Goal: Task Accomplishment & Management: Manage account settings

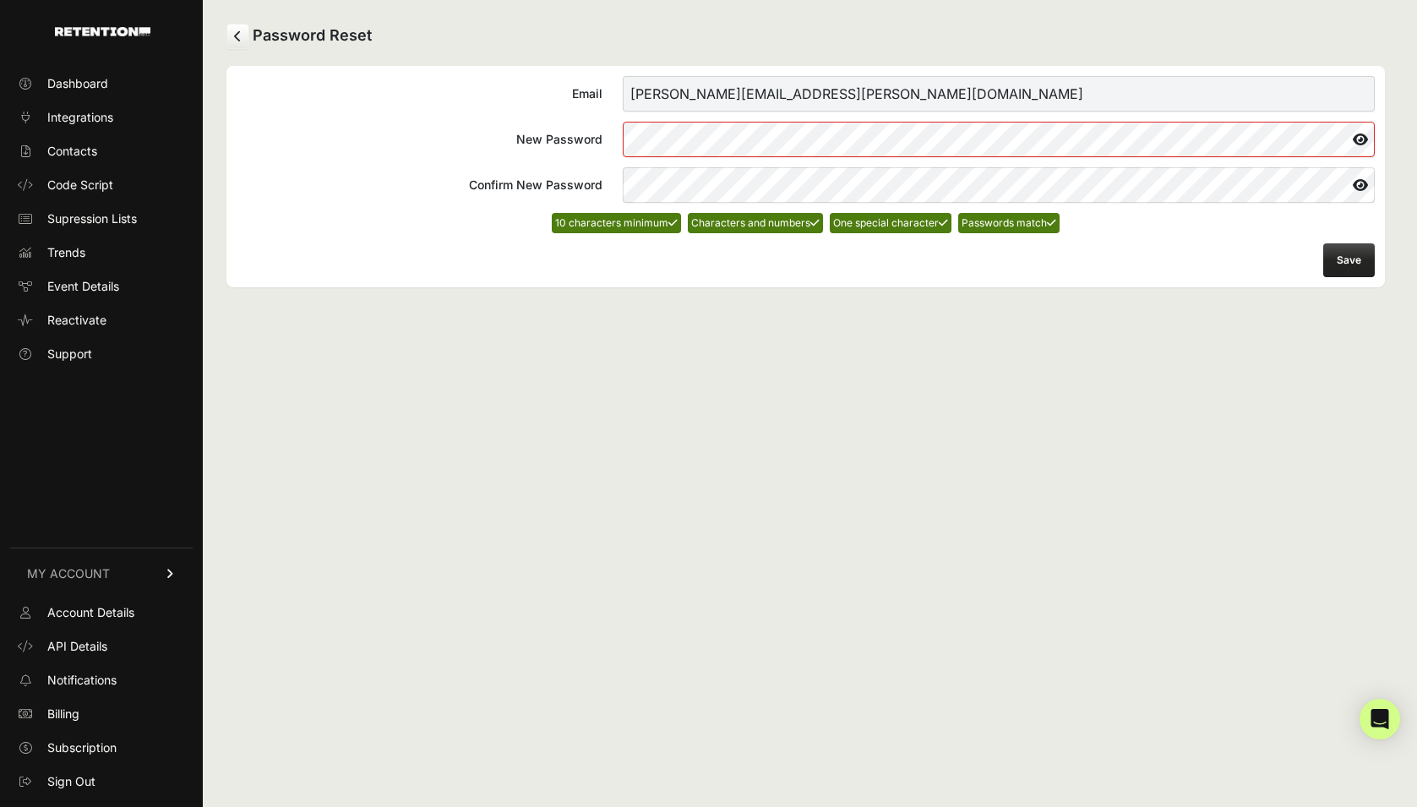
click at [1349, 261] on button "Save" at bounding box center [1349, 260] width 52 height 34
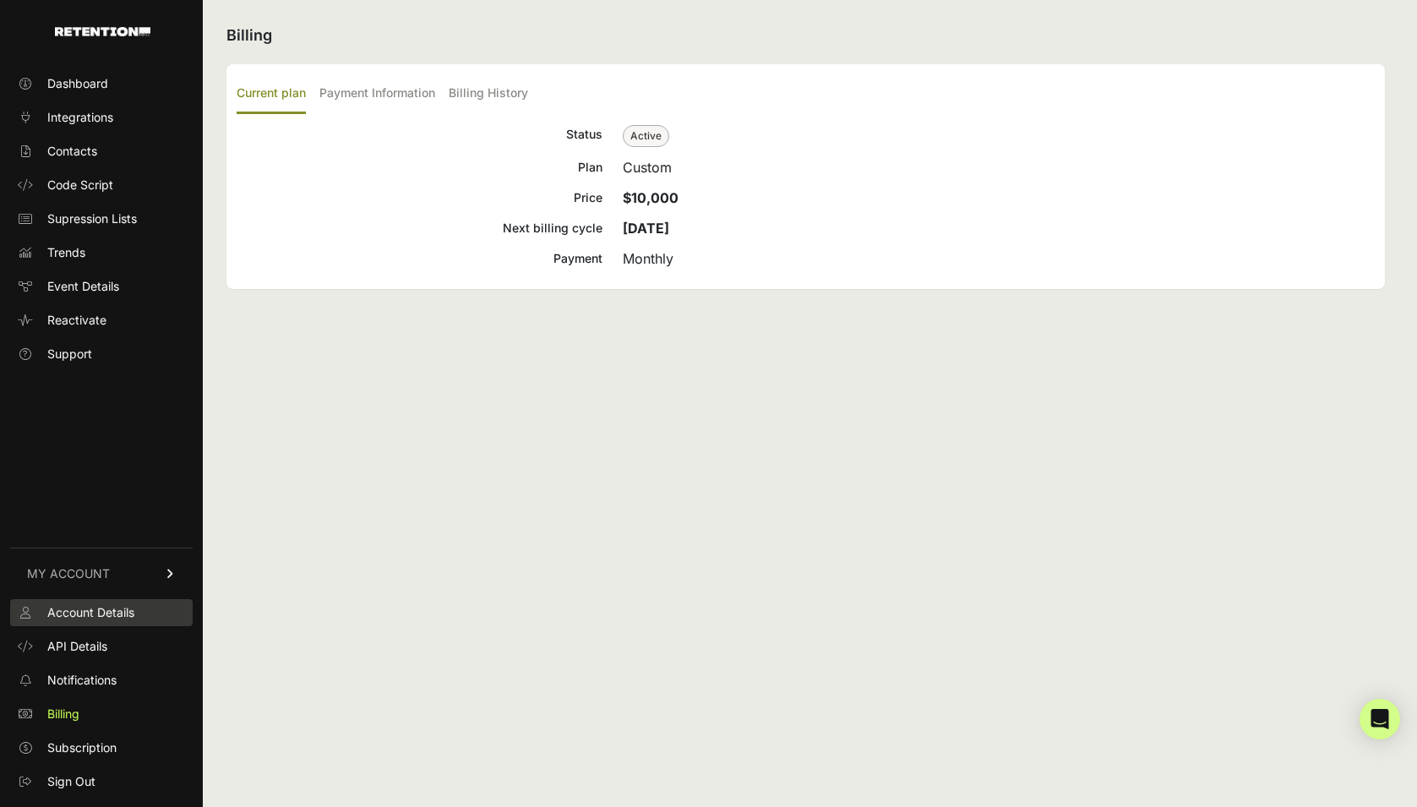
click at [76, 610] on span "Account Details" at bounding box center [90, 612] width 87 height 17
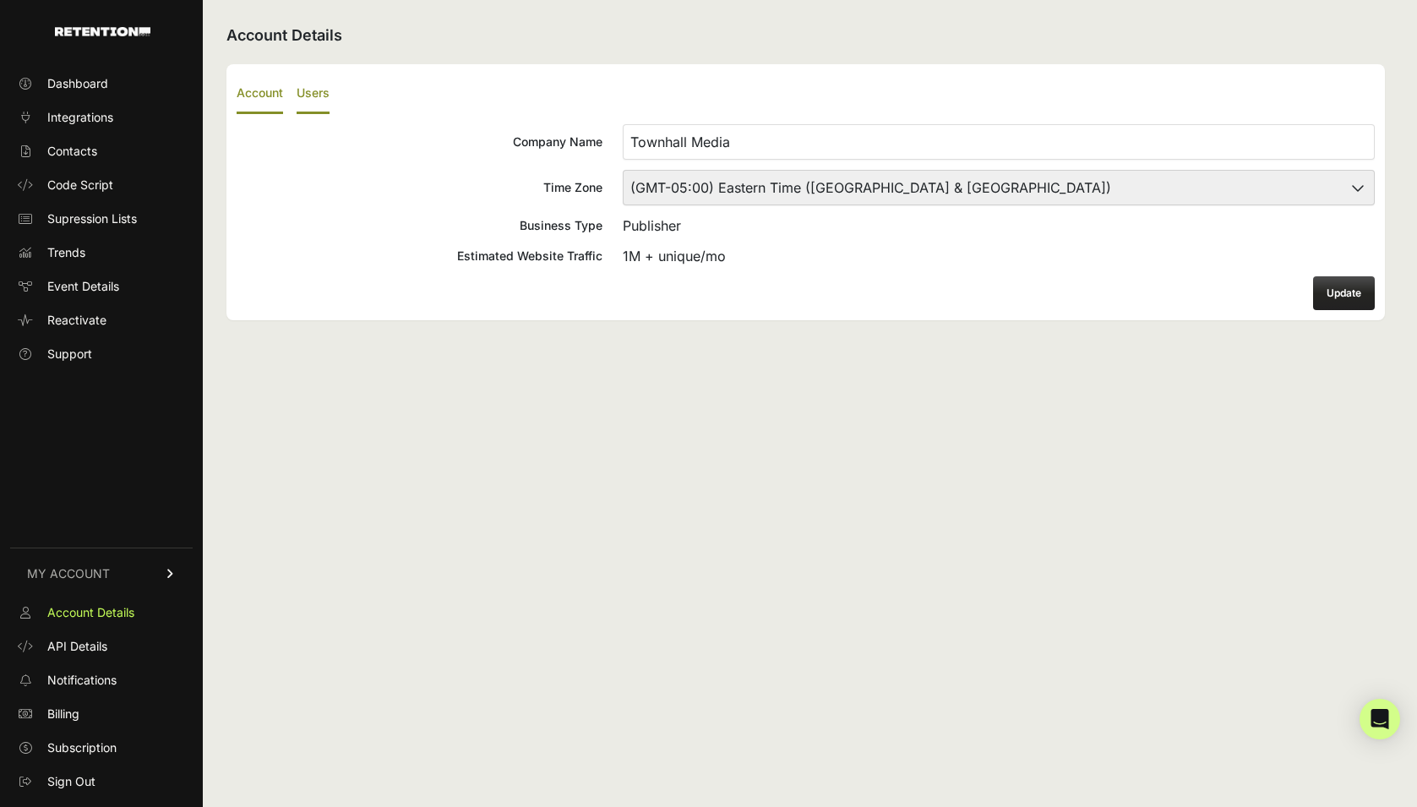
click at [301, 96] on label "Users" at bounding box center [313, 94] width 33 height 40
click at [0, 0] on input "Users" at bounding box center [0, 0] width 0 height 0
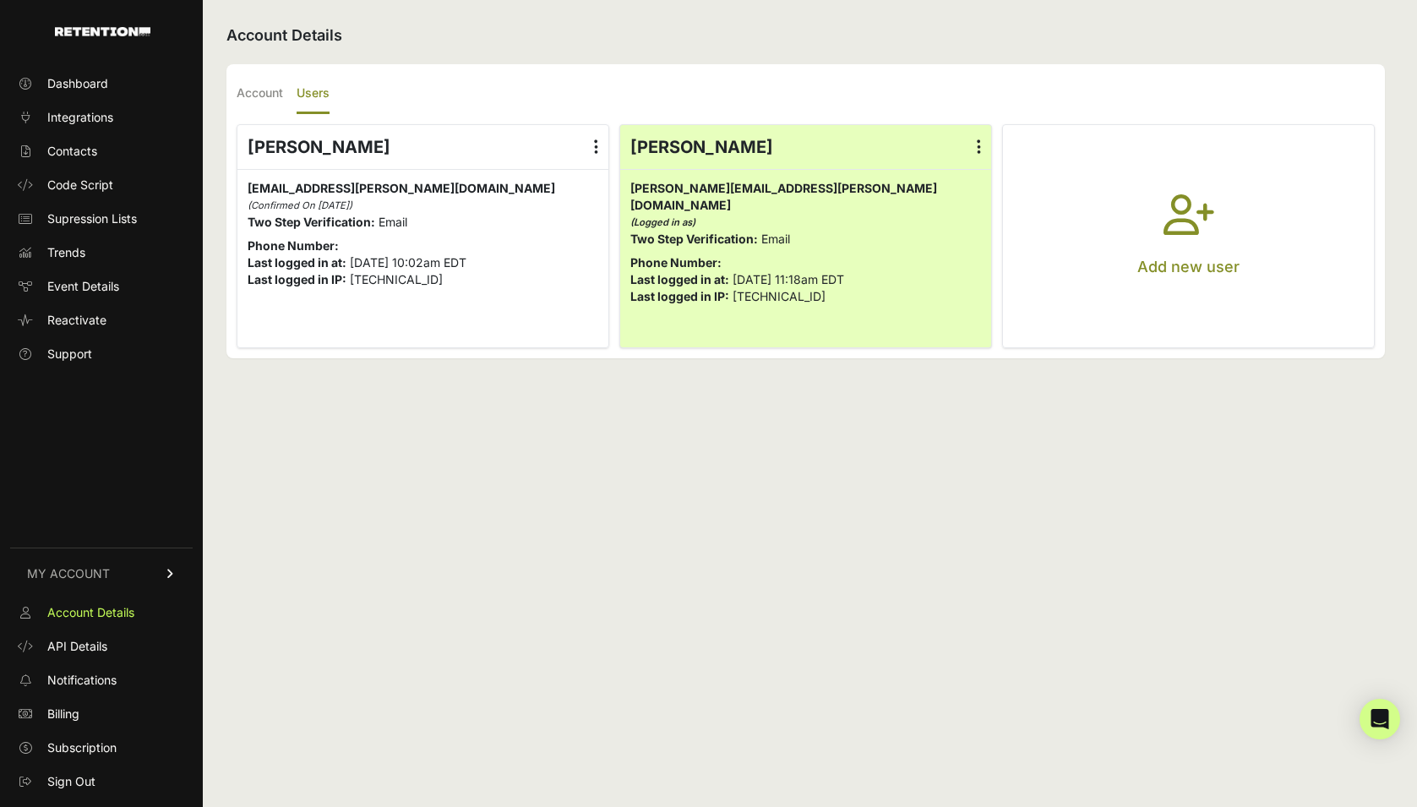
click at [1182, 205] on icon "button" at bounding box center [1189, 224] width 51 height 61
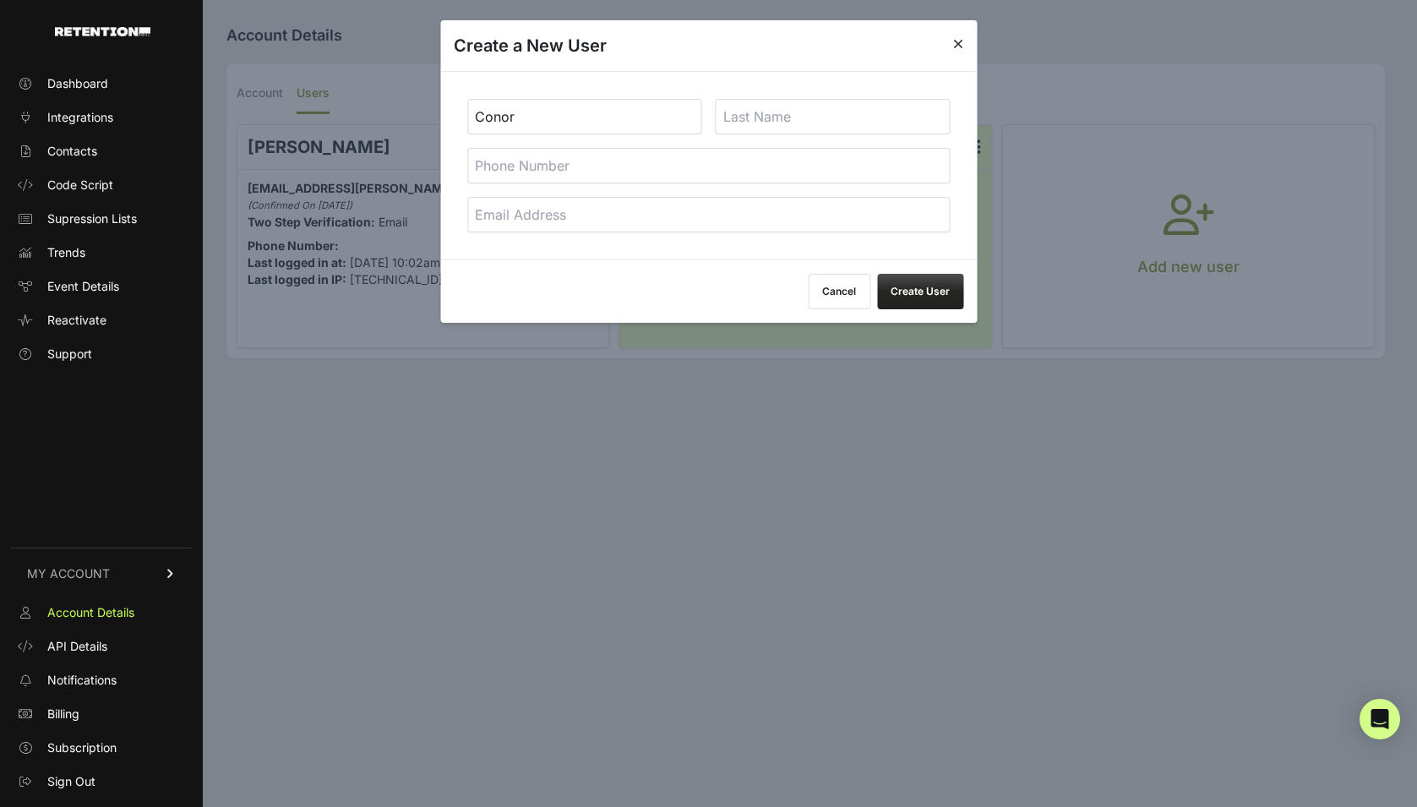
type input "Conor"
type input "[PERSON_NAME]"
type input "[EMAIL_ADDRESS][PERSON_NAME][DOMAIN_NAME]"
click at [927, 296] on button "Create User" at bounding box center [920, 291] width 86 height 35
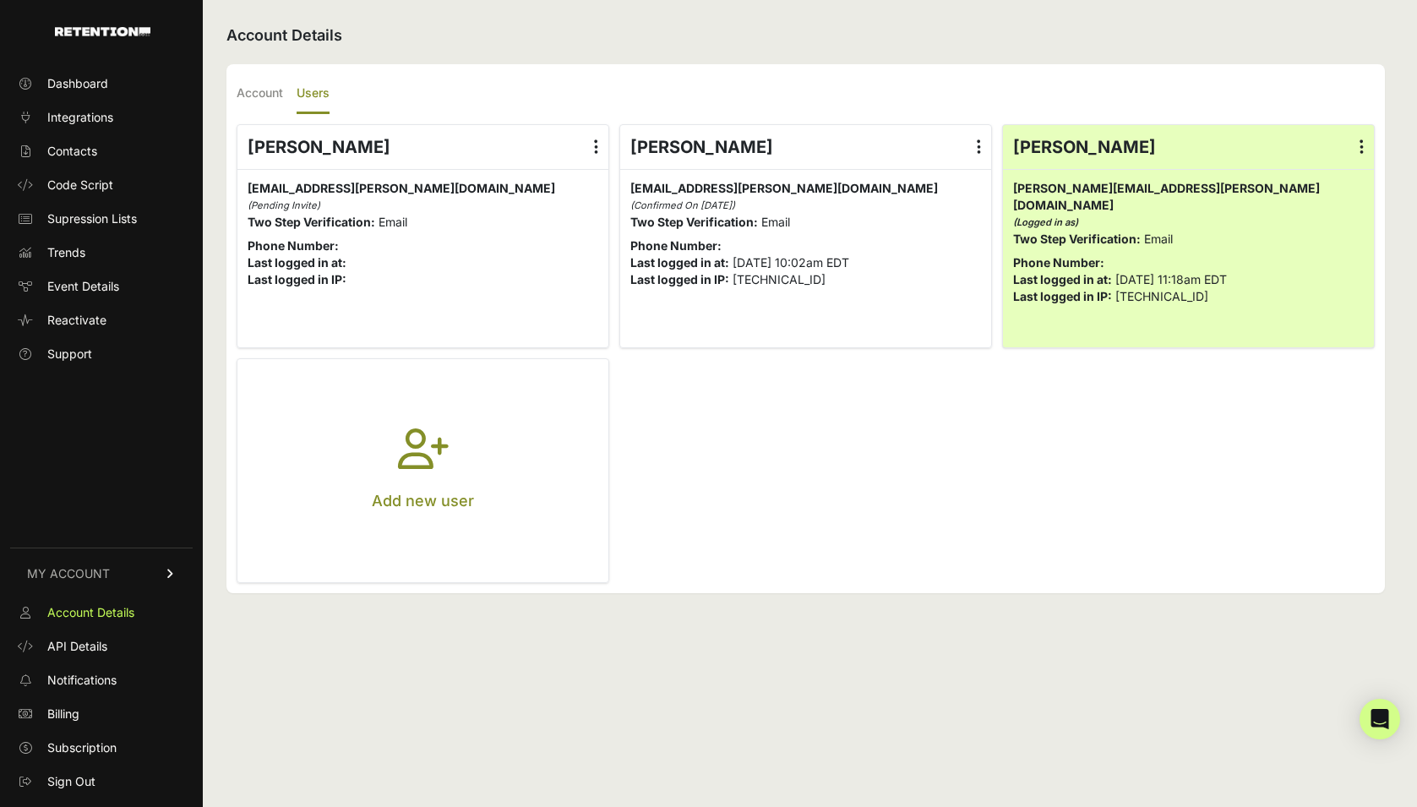
click at [415, 449] on icon "button" at bounding box center [423, 458] width 51 height 61
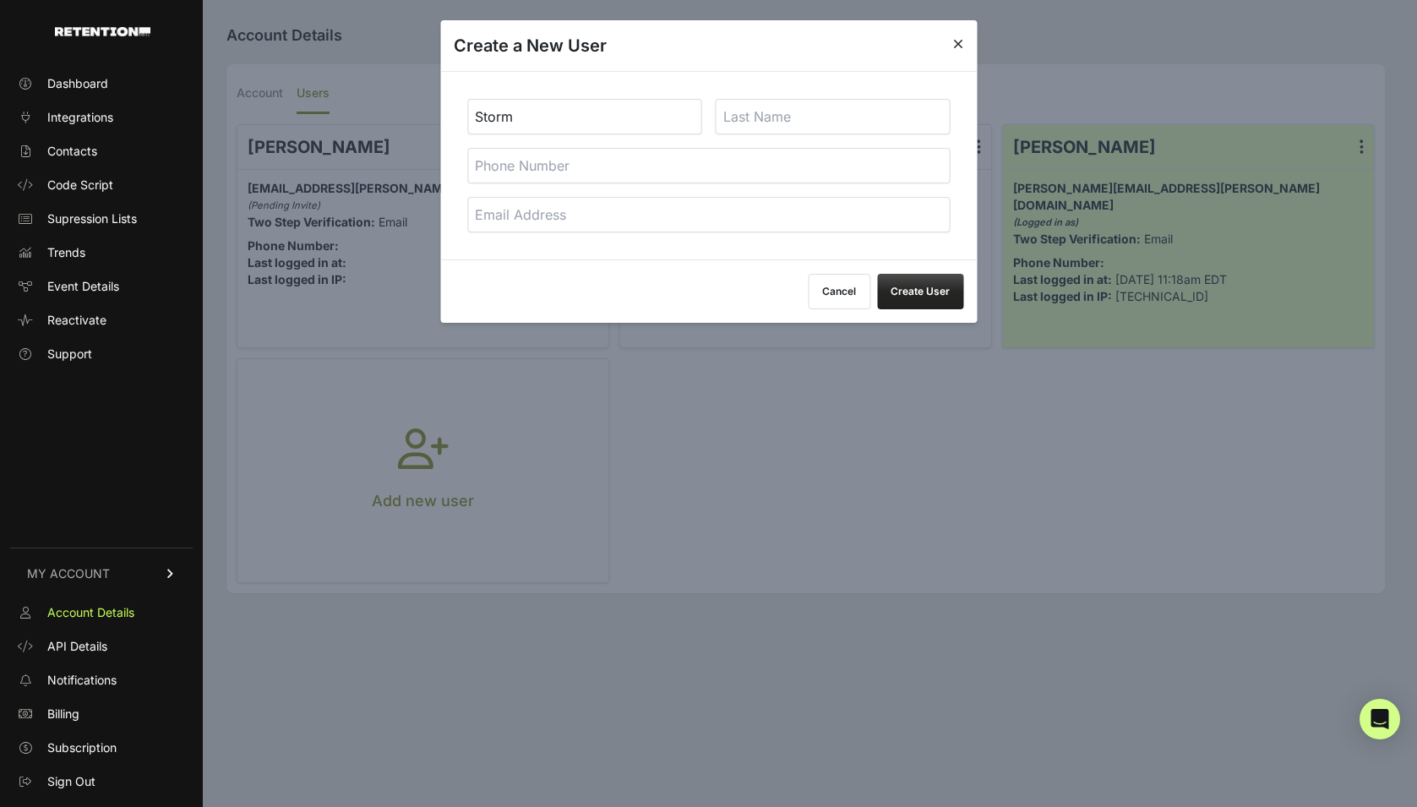
type input "Storm"
type input "Paglia"
type input "storm.paglia@townhallmedia.com"
click at [889, 286] on button "Create User" at bounding box center [920, 291] width 86 height 35
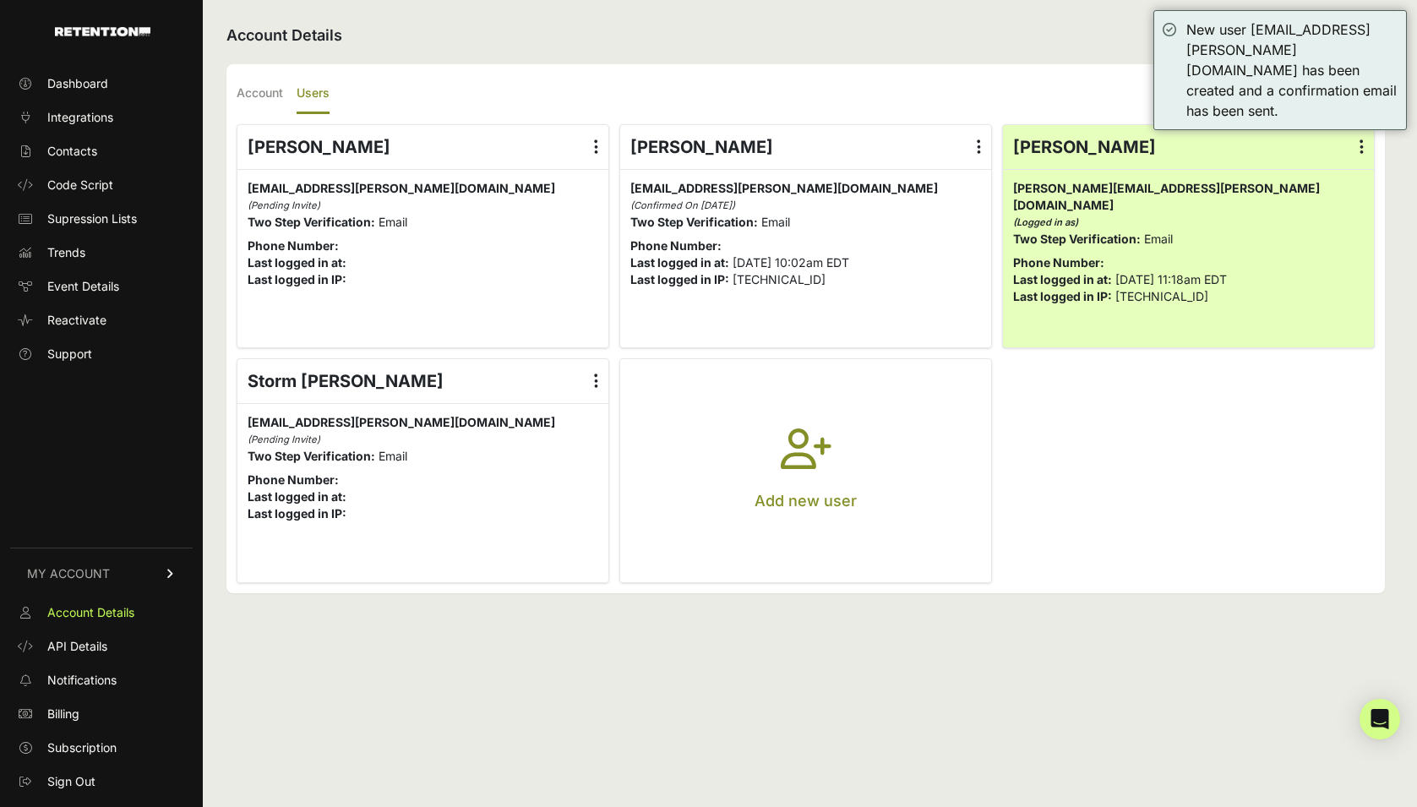
click at [797, 459] on icon "button" at bounding box center [806, 458] width 51 height 61
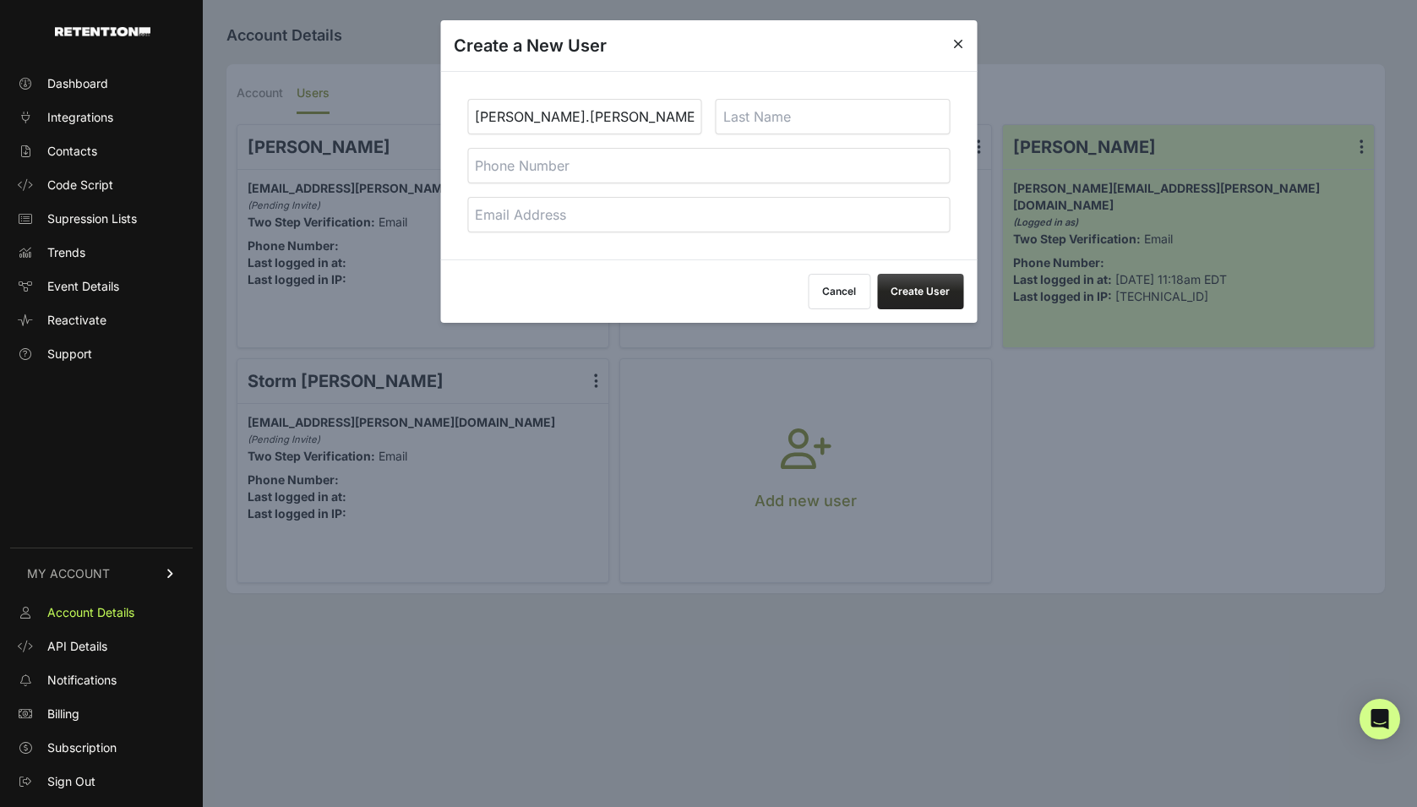
type input "jonathan.blankenship"
click at [852, 291] on button "Cancel" at bounding box center [839, 291] width 63 height 35
